Goal: Information Seeking & Learning: Learn about a topic

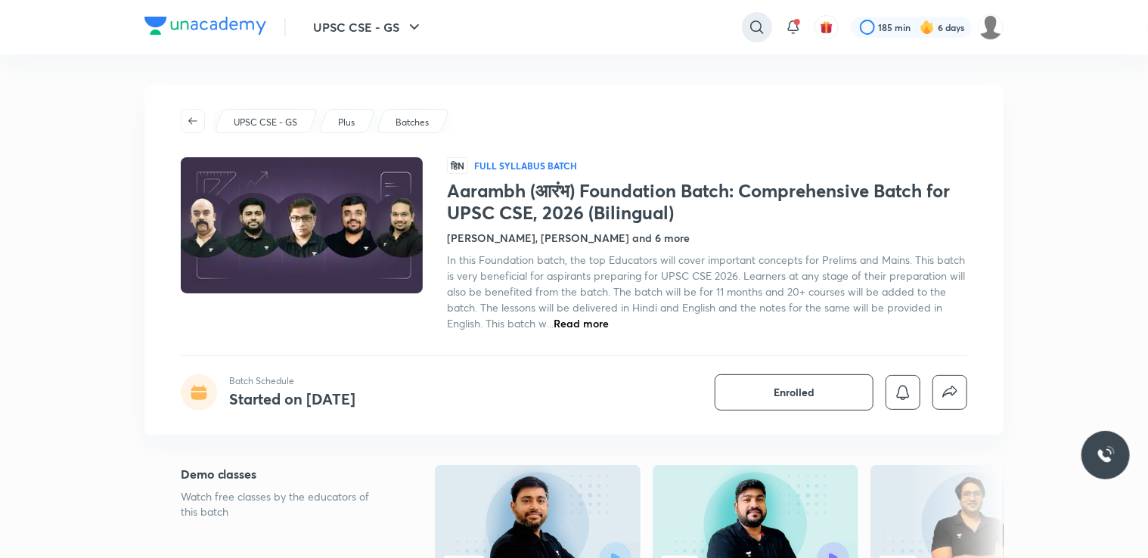
click at [745, 21] on div at bounding box center [757, 27] width 30 height 30
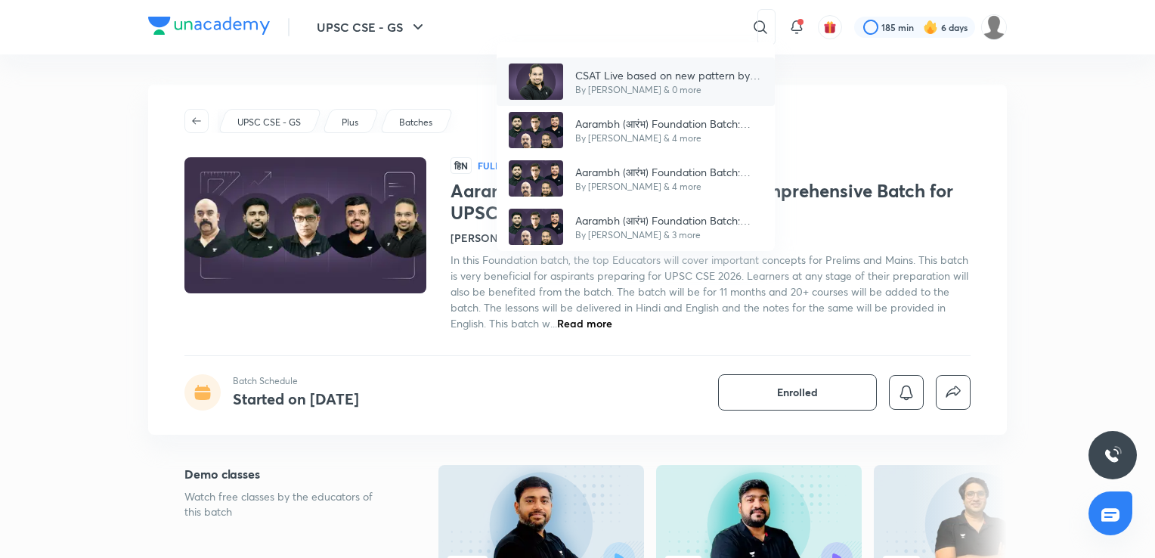
click at [717, 67] on p "CSAT Live based on new pattern by Madhukar Kotawe" at bounding box center [668, 75] width 187 height 16
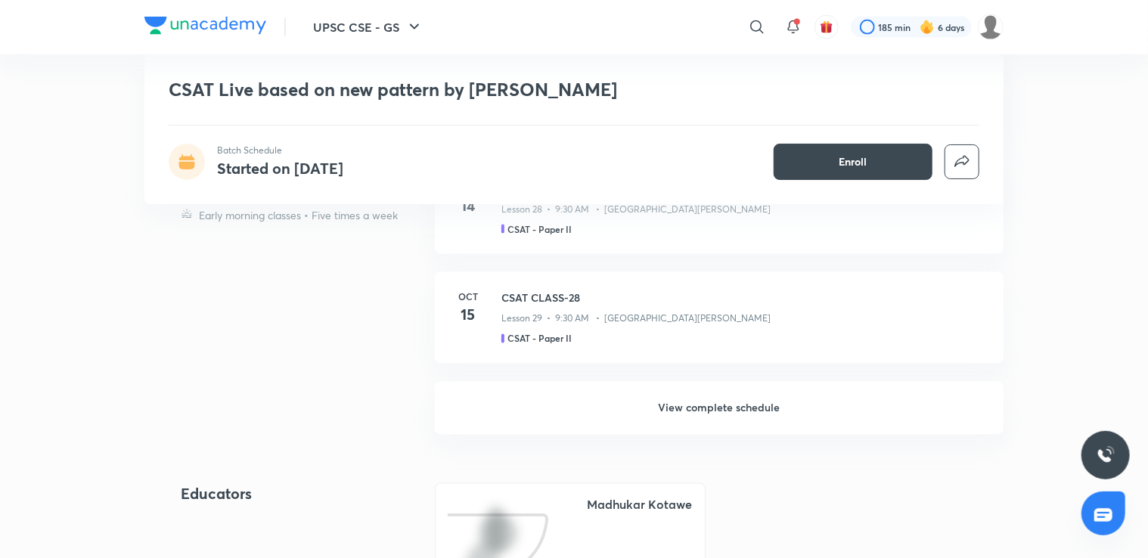
scroll to position [1176, 0]
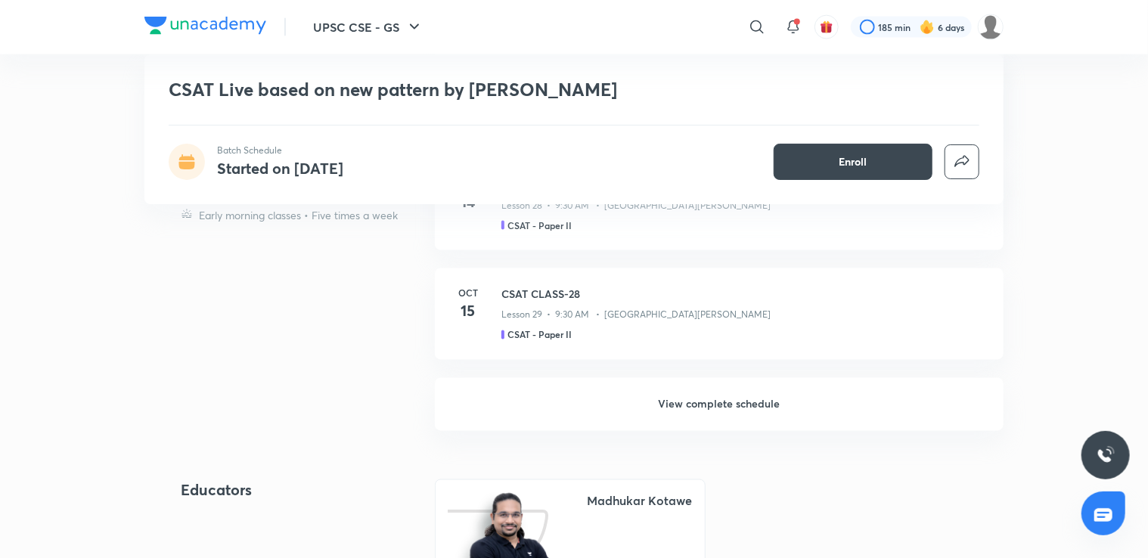
click at [860, 399] on h6 "View complete schedule" at bounding box center [719, 404] width 569 height 53
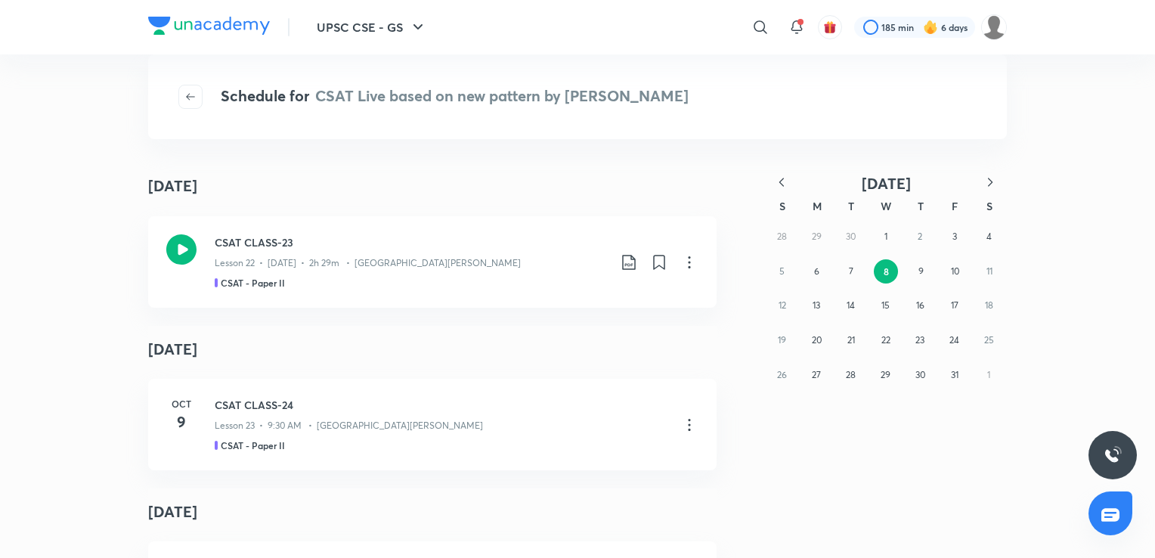
click at [782, 177] on icon "button" at bounding box center [781, 182] width 15 height 15
click at [988, 180] on icon "button" at bounding box center [990, 182] width 15 height 15
click at [985, 298] on button "20" at bounding box center [989, 305] width 24 height 24
click at [945, 305] on button "19" at bounding box center [955, 305] width 24 height 24
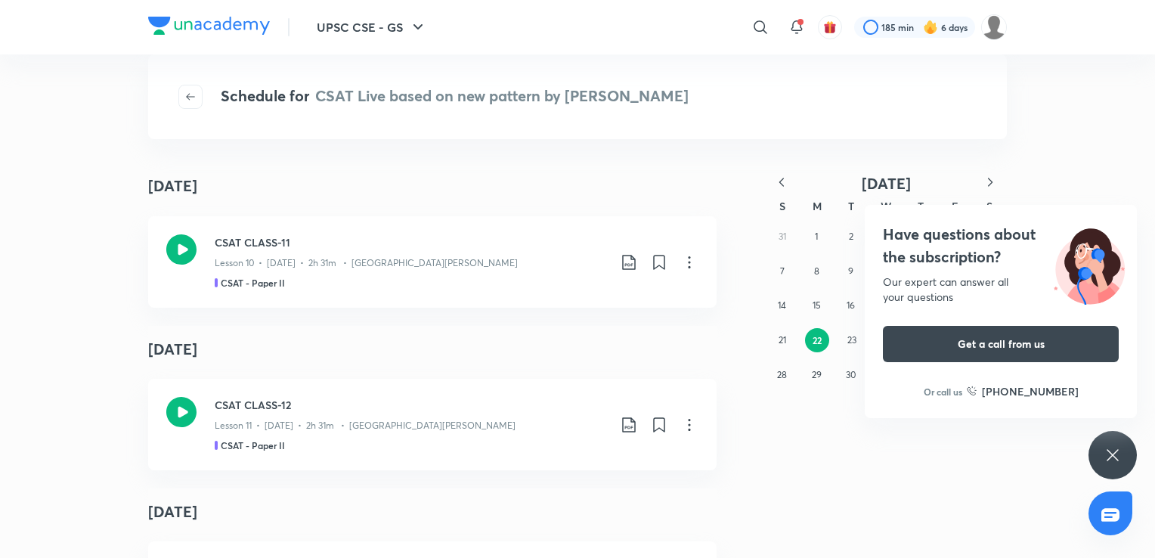
click at [1098, 455] on div "Have questions about the subscription? Our expert can answer all your questions…" at bounding box center [1113, 455] width 48 height 48
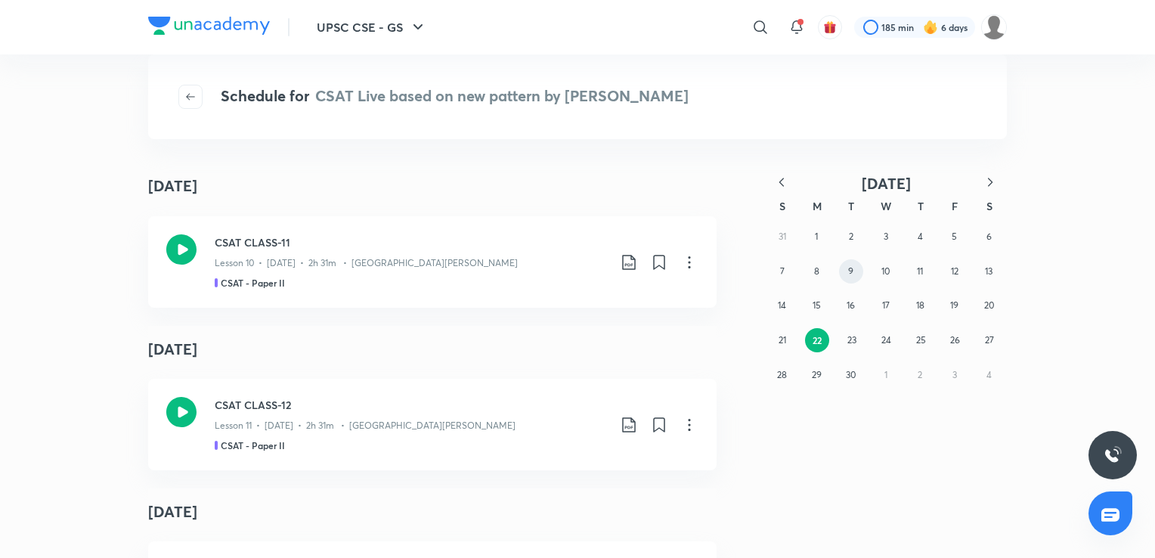
click at [857, 268] on button "9" at bounding box center [851, 271] width 24 height 24
click at [989, 271] on abbr "13" at bounding box center [990, 270] width 8 height 11
click at [851, 303] on abbr "16" at bounding box center [851, 304] width 8 height 11
click at [506, 422] on div "Lesson 8 • Sept 17 • 2h 36m • Madhukar Kotawe" at bounding box center [411, 423] width 393 height 20
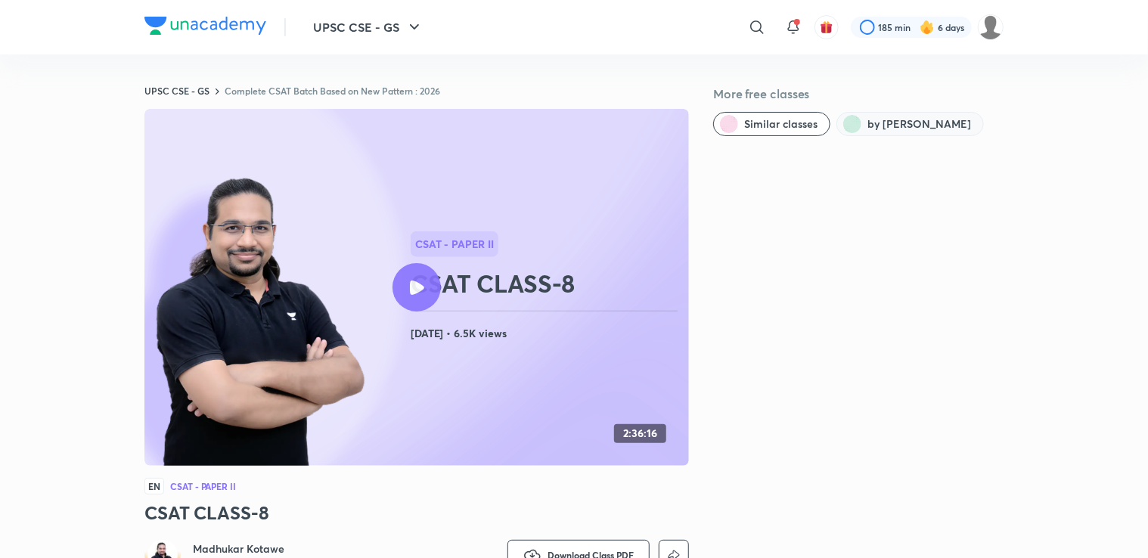
click at [947, 118] on span "by Madhukar Kotawe" at bounding box center [919, 123] width 104 height 15
click at [799, 122] on span "Similar classes" at bounding box center [780, 123] width 73 height 15
click at [411, 32] on icon "button" at bounding box center [414, 27] width 18 height 18
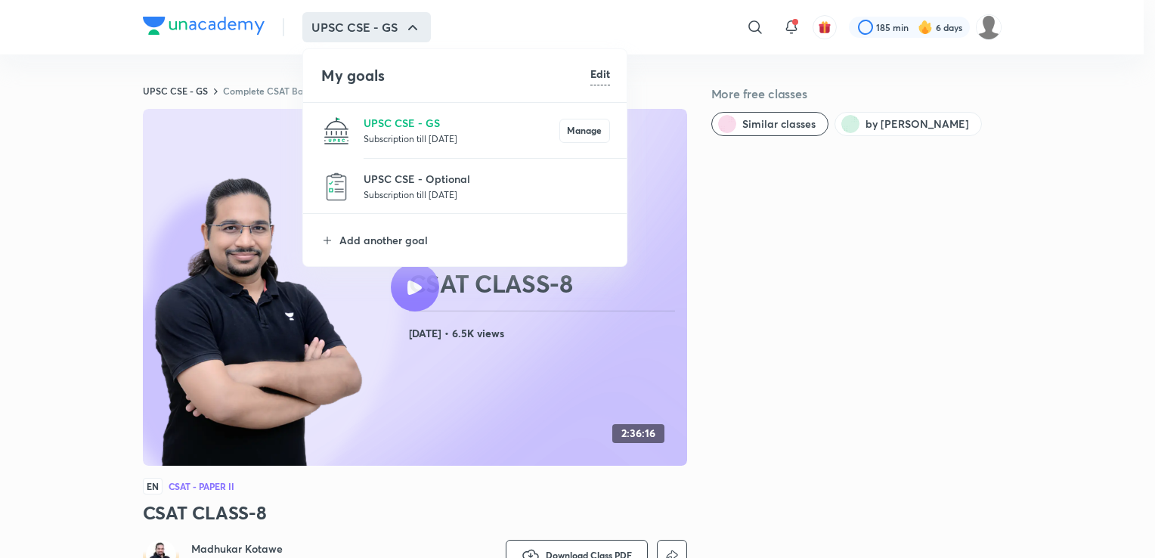
click at [726, 166] on div at bounding box center [577, 279] width 1155 height 558
